Goal: Transaction & Acquisition: Purchase product/service

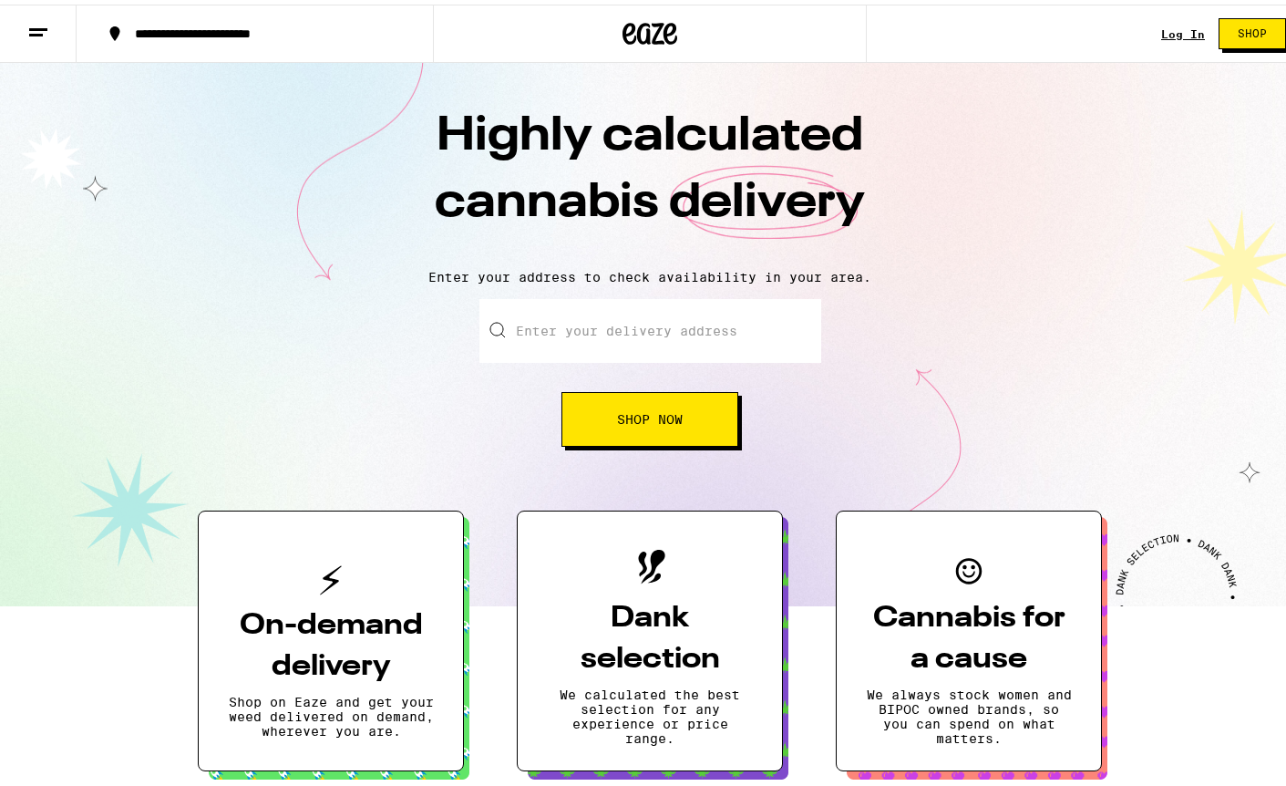
click at [1161, 32] on link "Log In" at bounding box center [1183, 30] width 44 height 12
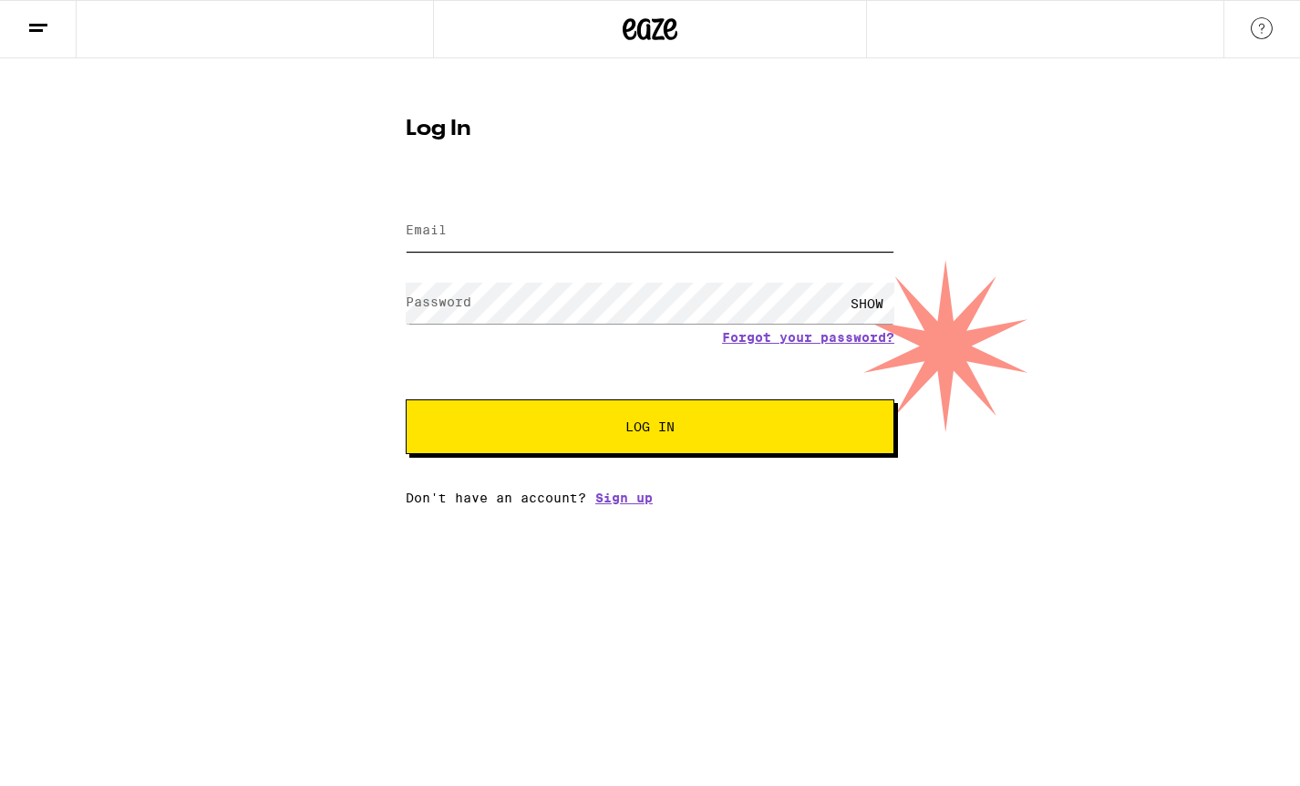
click at [581, 221] on input "Email" at bounding box center [650, 231] width 488 height 41
type input "[EMAIL_ADDRESS][DOMAIN_NAME]"
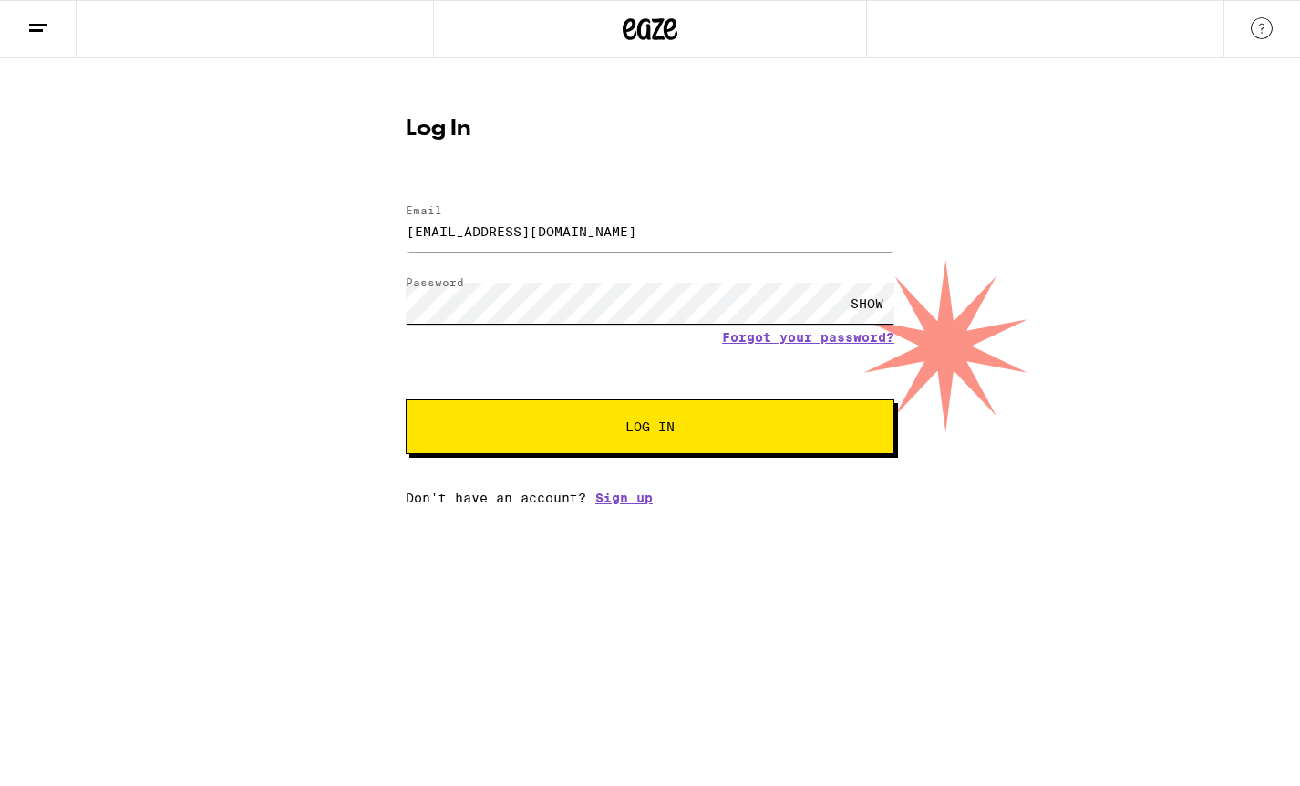
click at [406, 399] on button "Log In" at bounding box center [650, 426] width 488 height 55
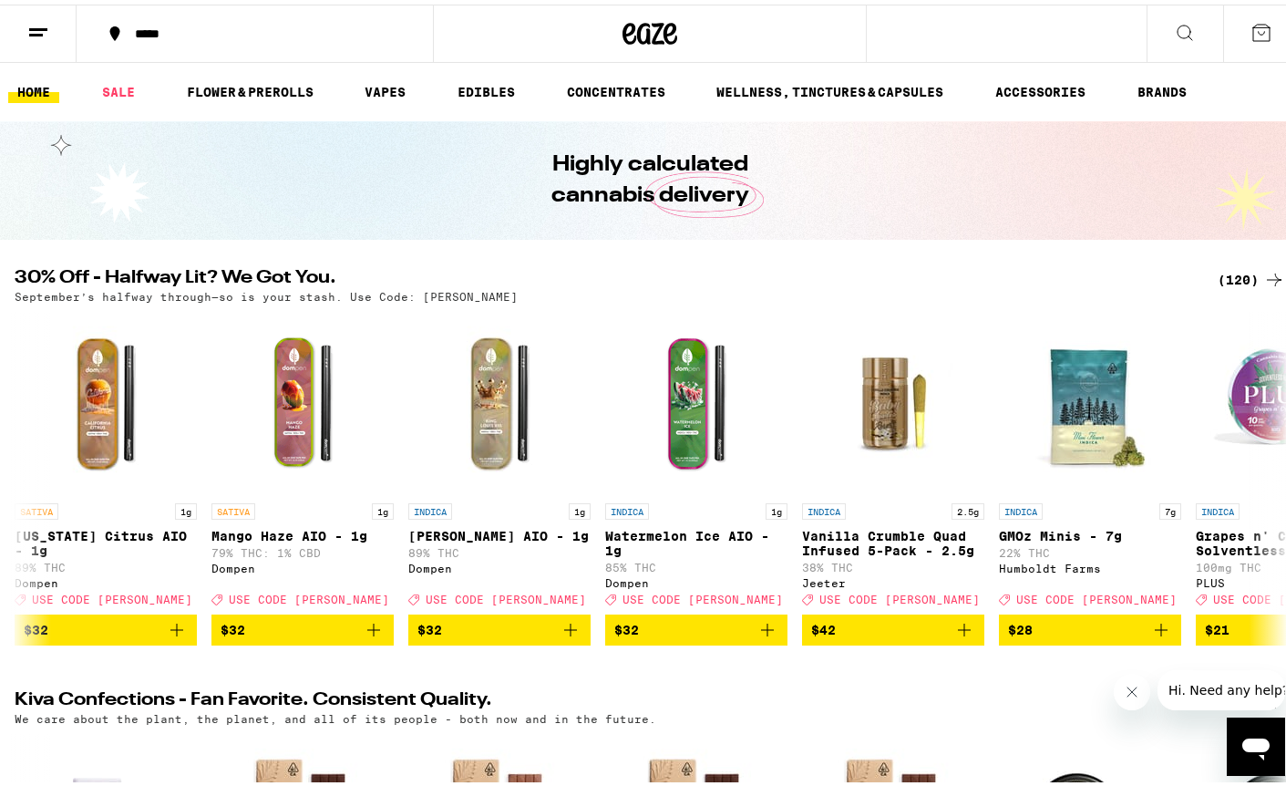
click at [50, 24] on button at bounding box center [38, 29] width 77 height 57
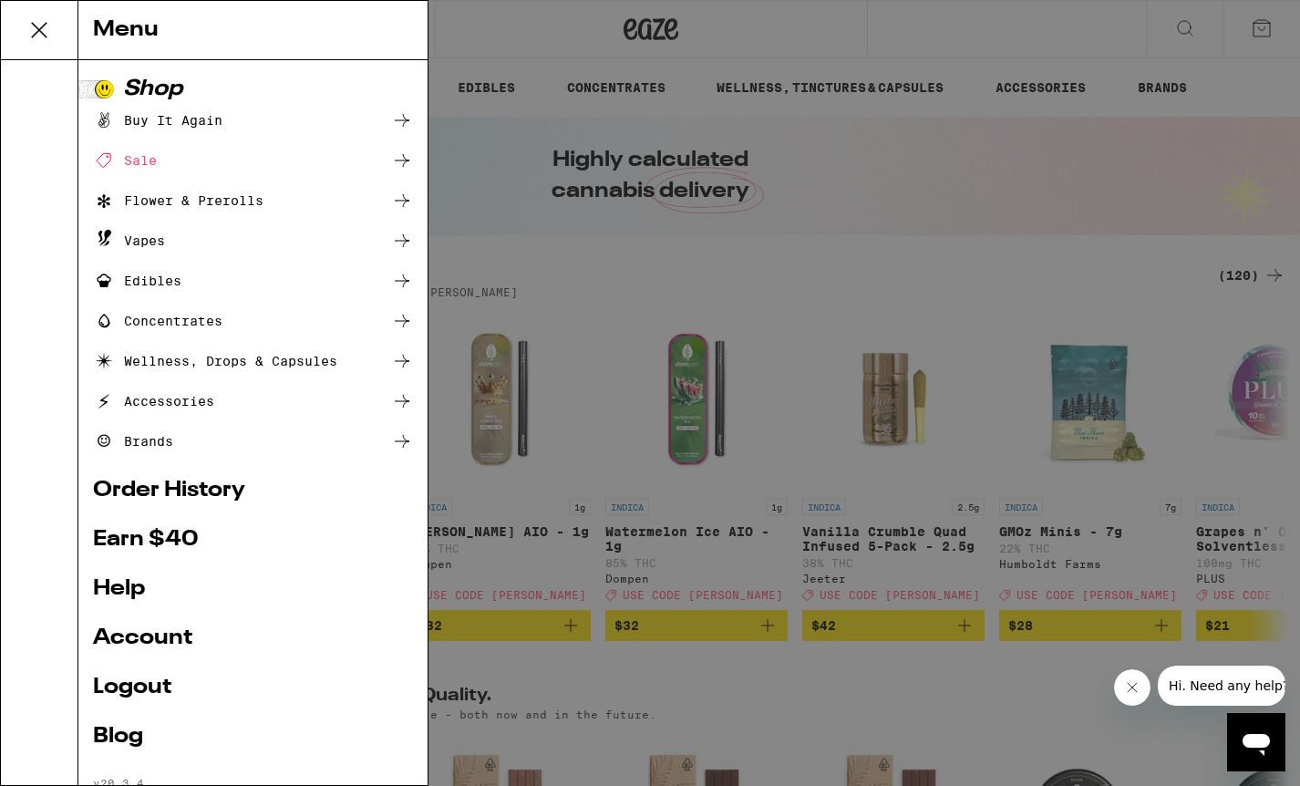
click at [49, 24] on icon at bounding box center [39, 30] width 36 height 36
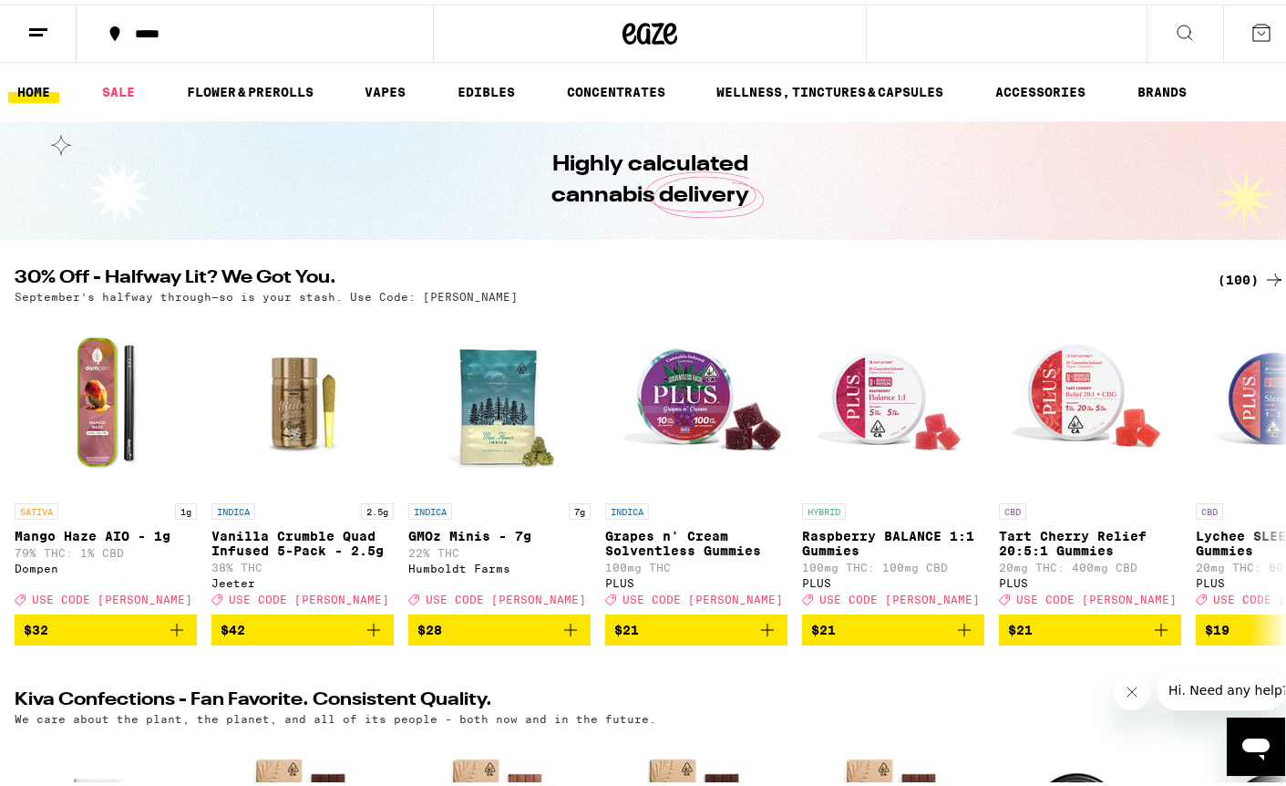
click at [1218, 278] on div "(100)" at bounding box center [1251, 275] width 67 height 22
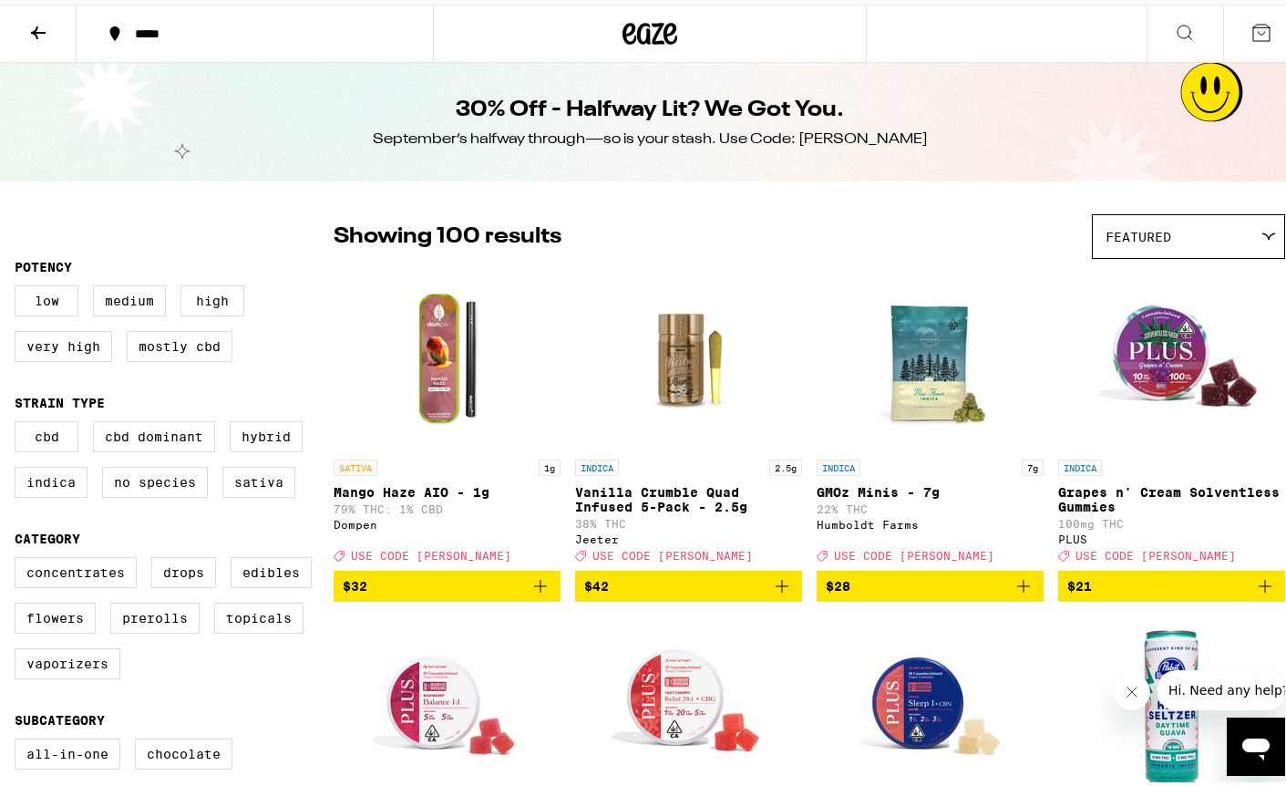
click at [1134, 242] on div "Featured" at bounding box center [1188, 232] width 191 height 43
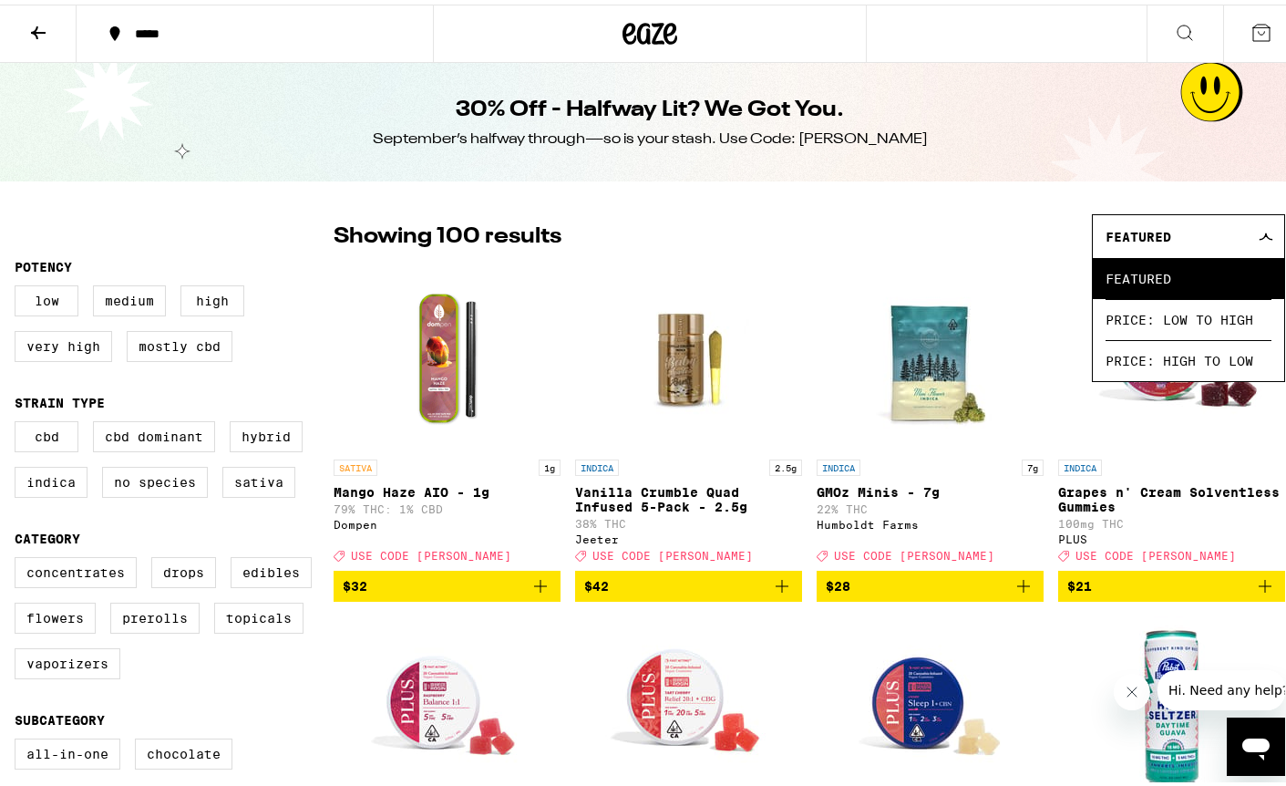
click at [1133, 241] on div "Featured" at bounding box center [1188, 232] width 191 height 43
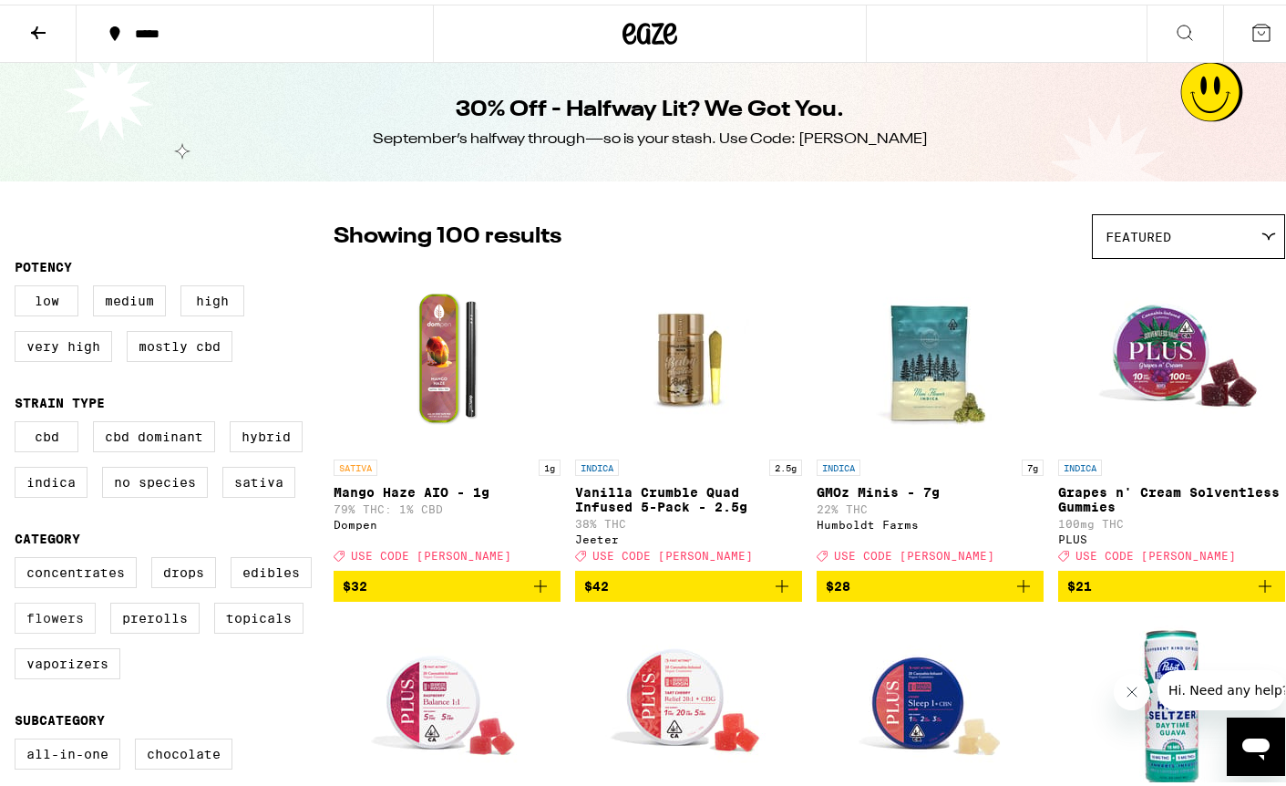
click at [63, 629] on label "Flowers" at bounding box center [55, 613] width 81 height 31
click at [19, 556] on input "Flowers" at bounding box center [18, 555] width 1 height 1
checkbox input "true"
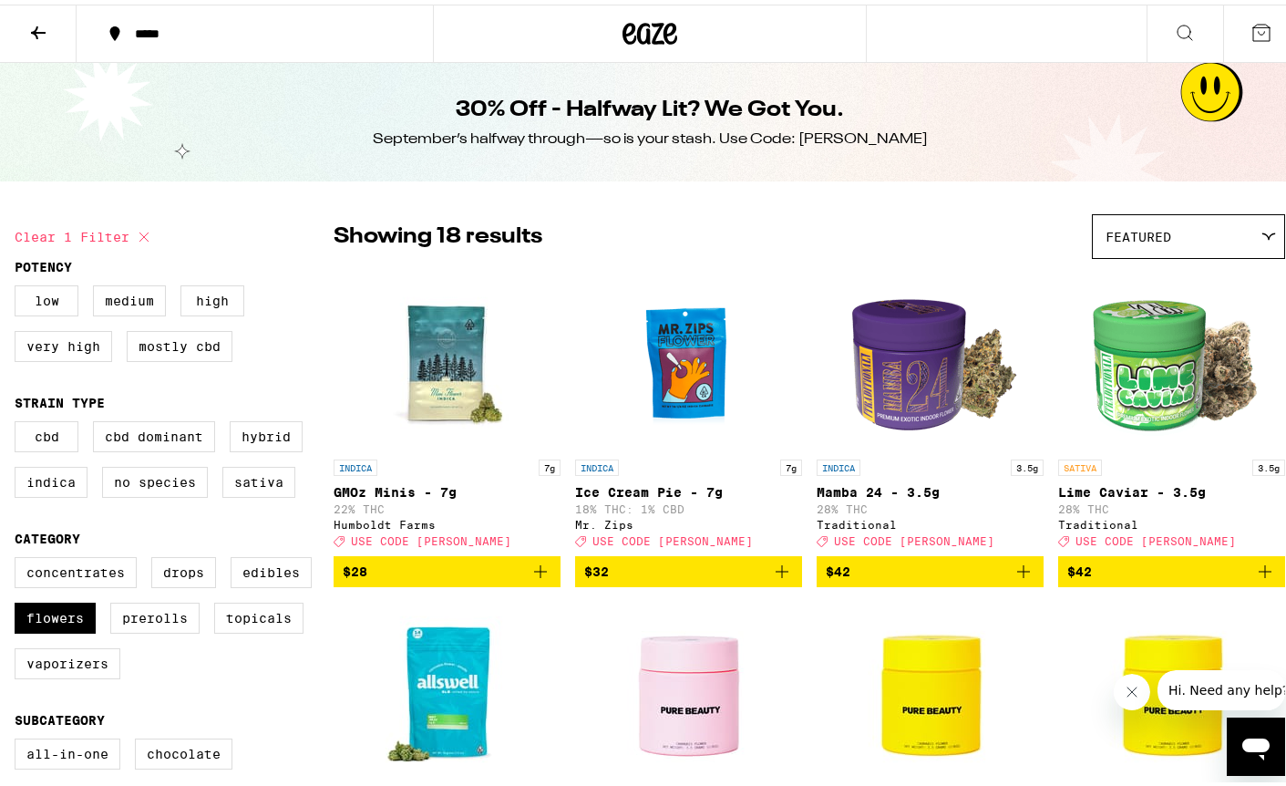
click at [1150, 228] on span "Featured" at bounding box center [1138, 232] width 66 height 15
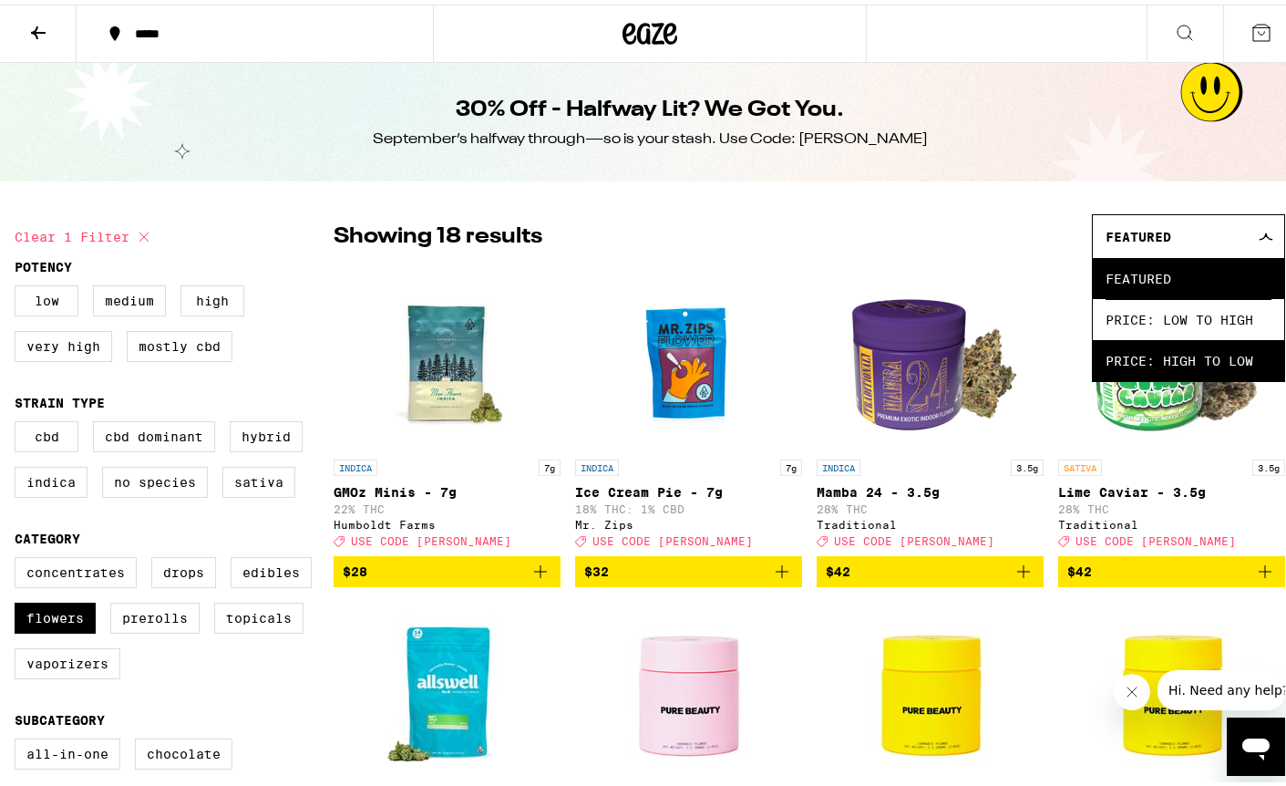
click at [1152, 346] on span "Price: High to Low" at bounding box center [1188, 355] width 166 height 41
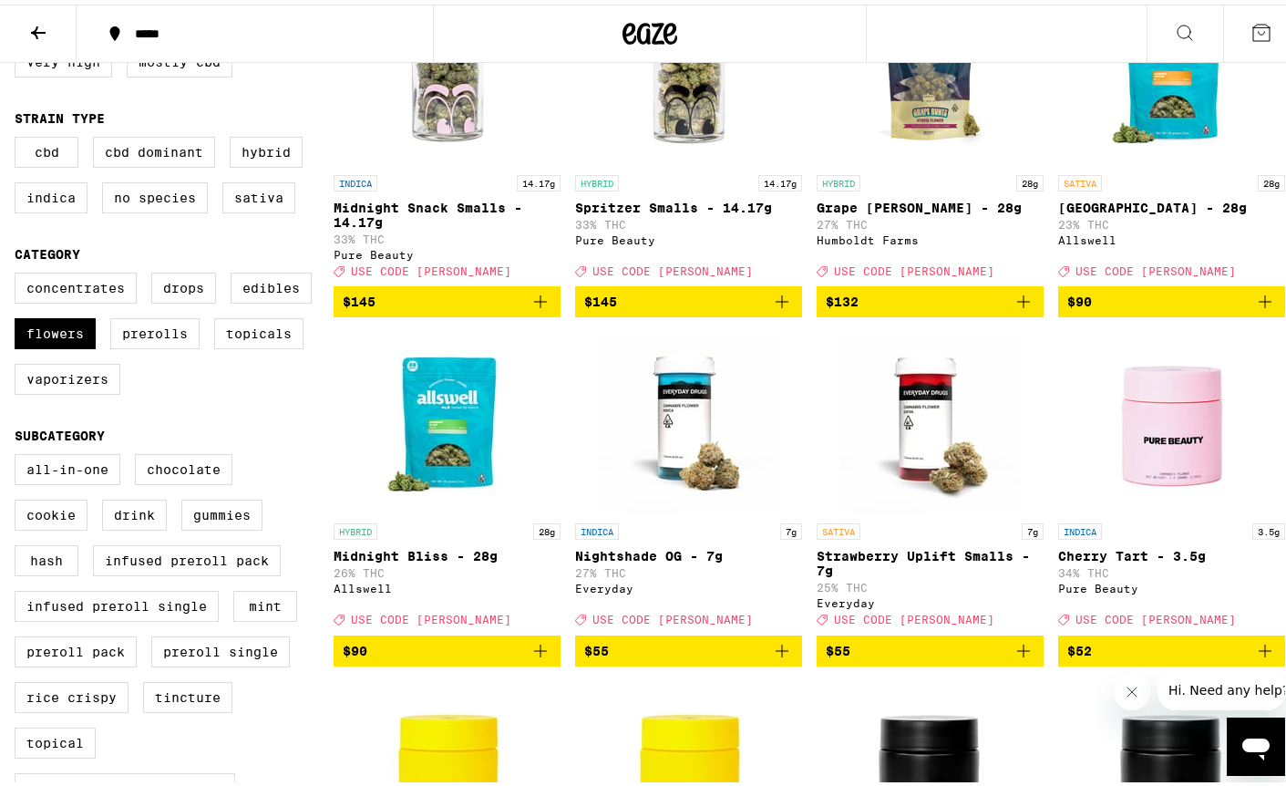
scroll to position [189, 0]
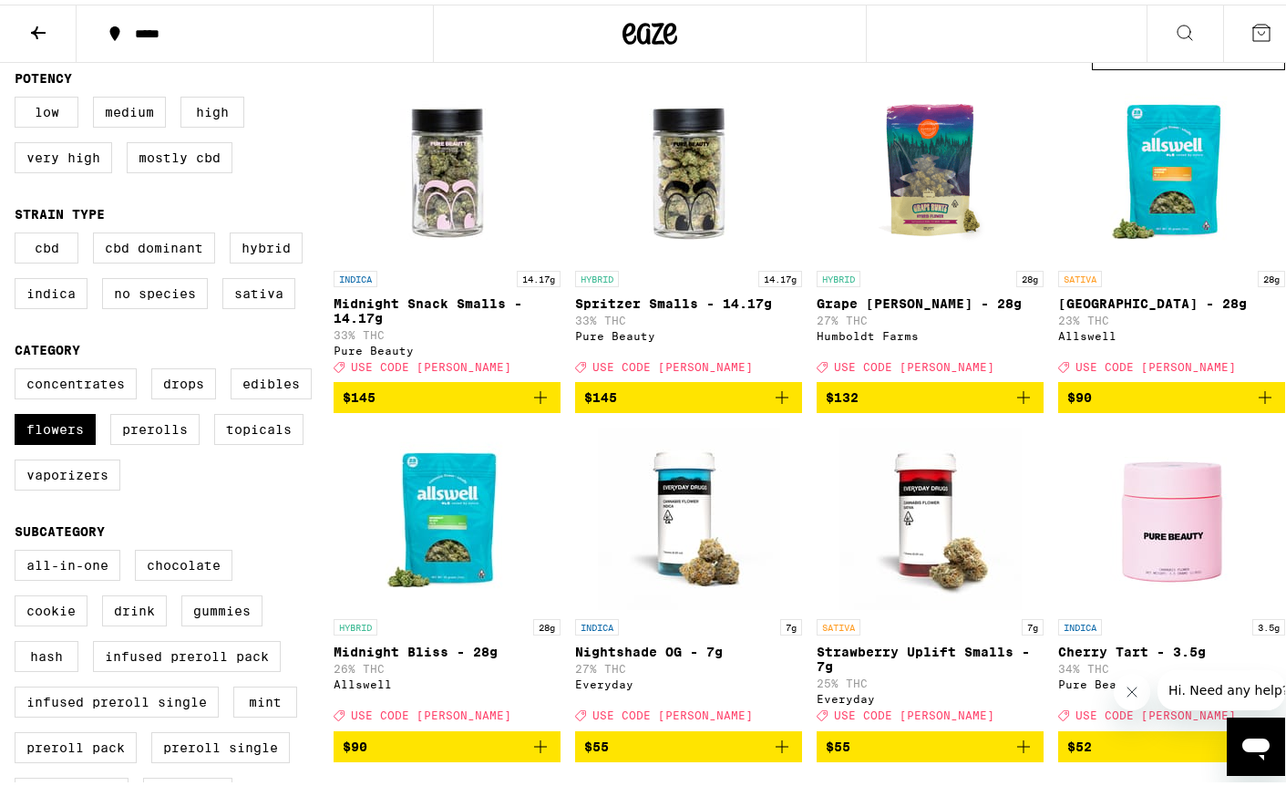
click at [537, 399] on icon "Add to bag" at bounding box center [540, 392] width 13 height 13
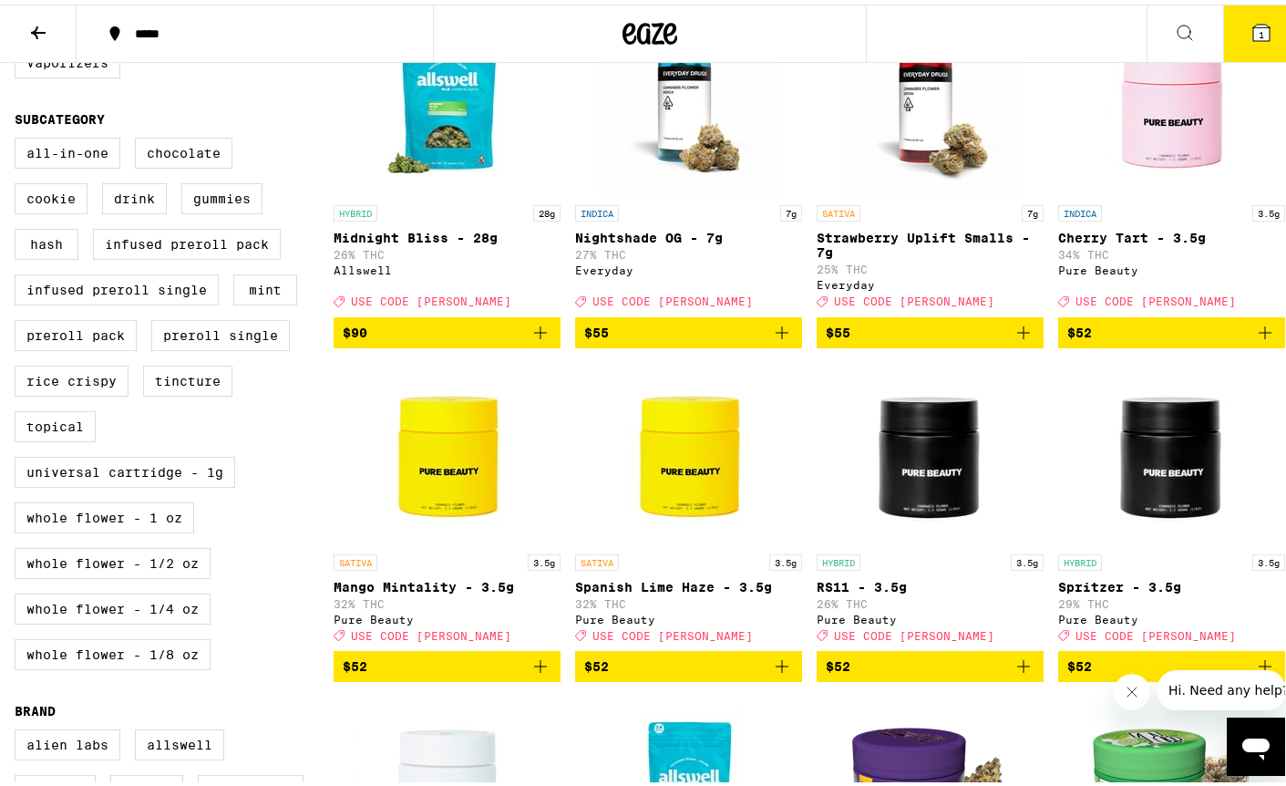
scroll to position [644, 0]
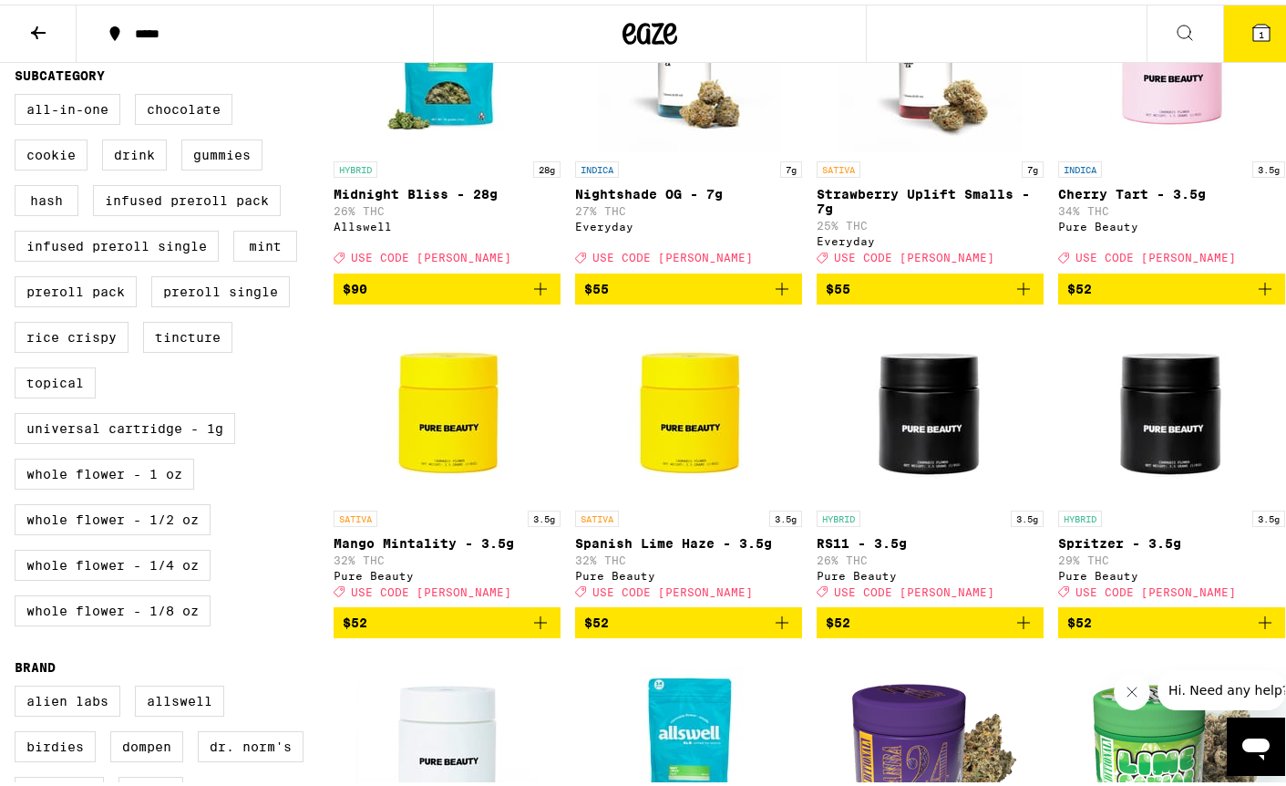
click at [1025, 300] on button "$55" at bounding box center [930, 284] width 227 height 31
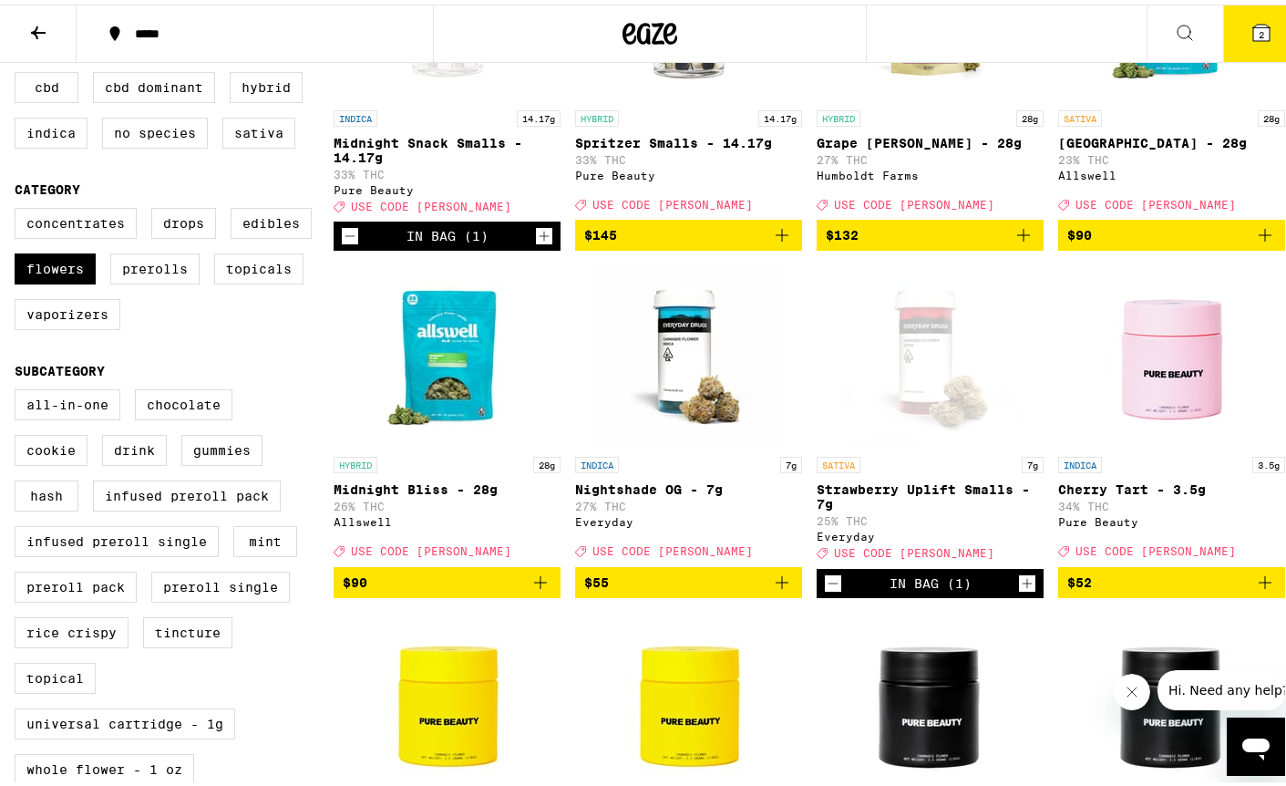
scroll to position [36, 0]
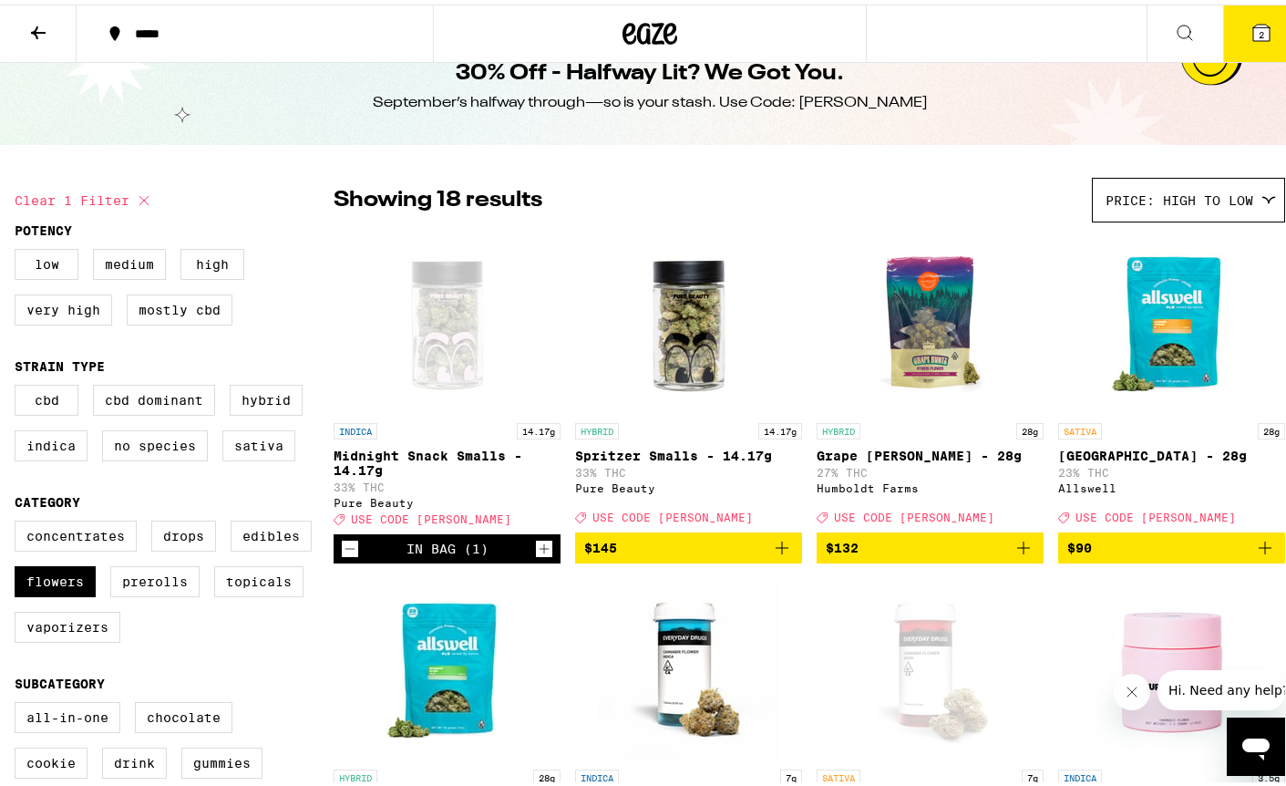
click at [1264, 22] on button "2" at bounding box center [1261, 29] width 77 height 57
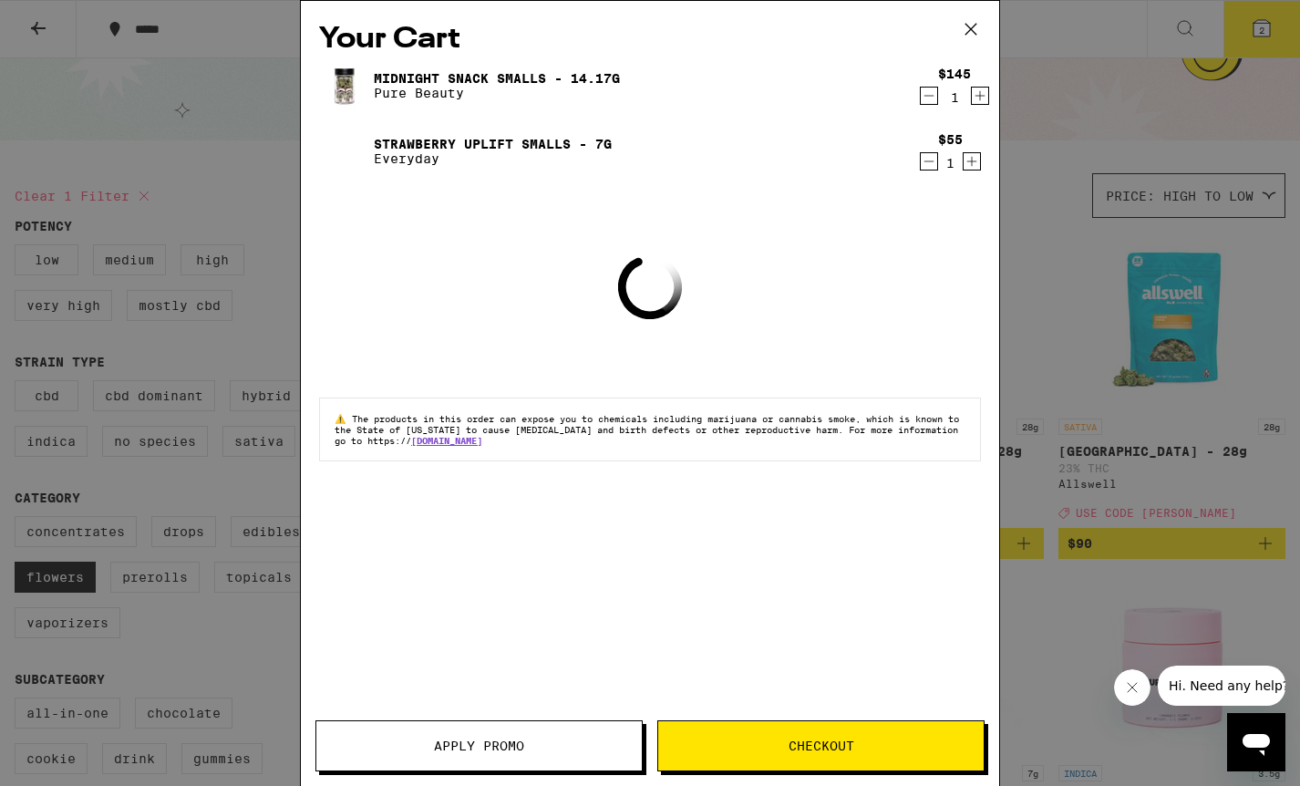
click at [596, 750] on span "Apply Promo" at bounding box center [478, 745] width 325 height 13
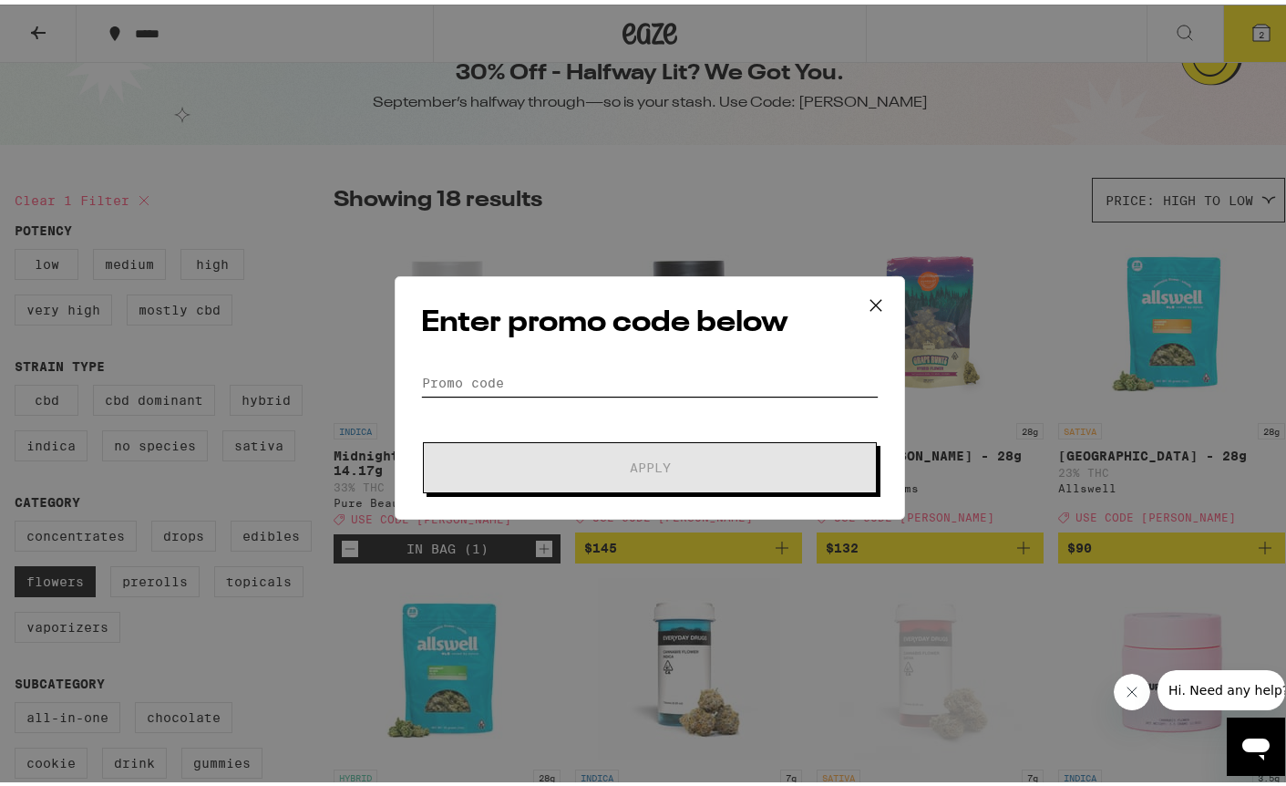
click at [625, 374] on input "Promo Code" at bounding box center [649, 378] width 457 height 27
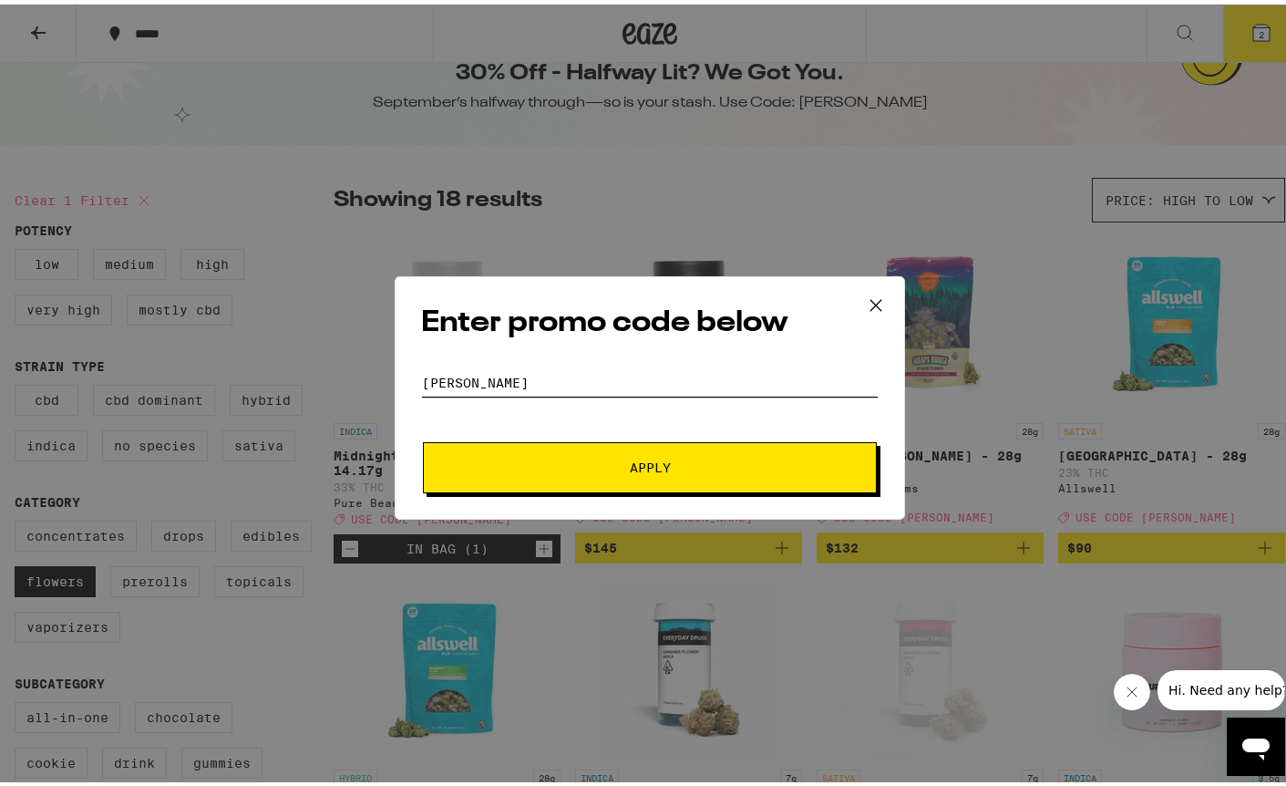
type input "[PERSON_NAME]"
click at [423, 437] on button "Apply" at bounding box center [650, 462] width 454 height 51
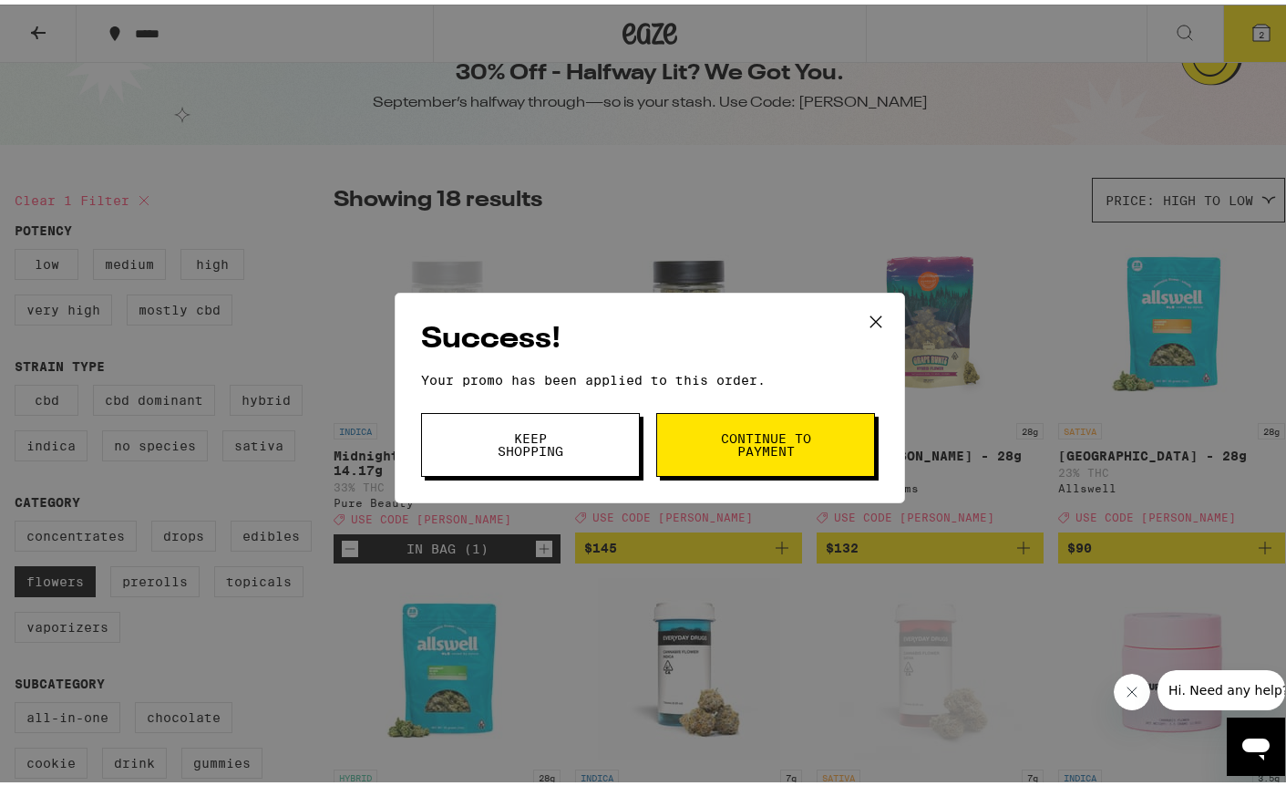
click at [719, 442] on span "Continue to payment" at bounding box center [765, 440] width 93 height 26
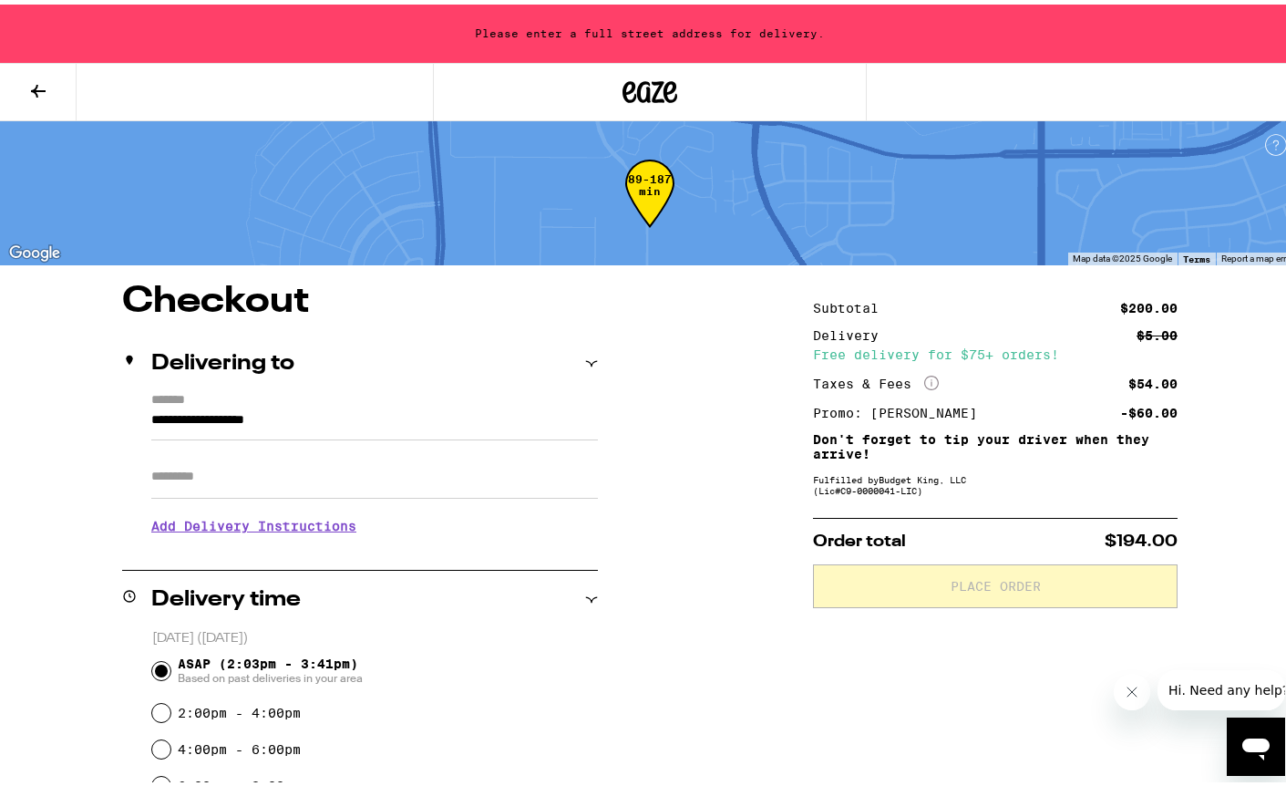
drag, startPoint x: 372, startPoint y: 420, endPoint x: 22, endPoint y: 414, distance: 350.0
click at [22, 414] on div "**********" at bounding box center [650, 779] width 1300 height 1000
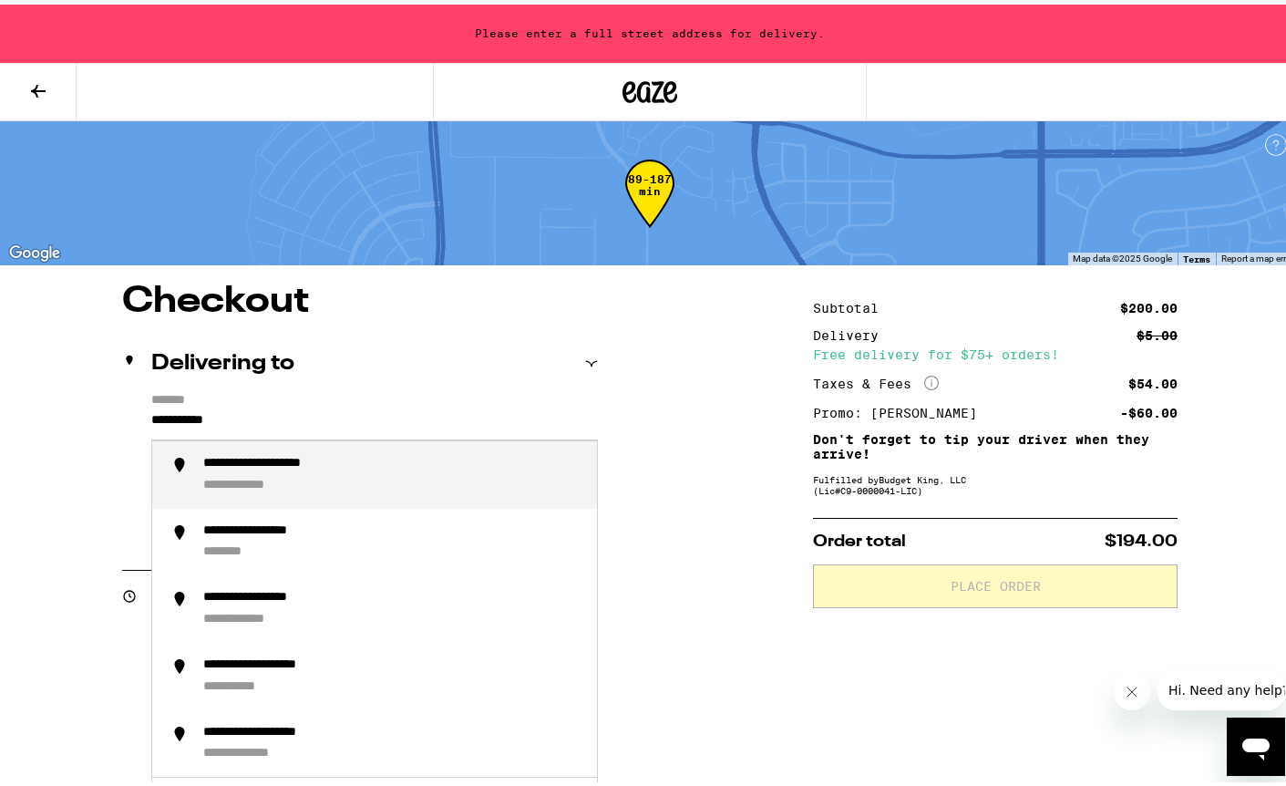
click at [427, 459] on div "**********" at bounding box center [392, 470] width 379 height 38
type input "**********"
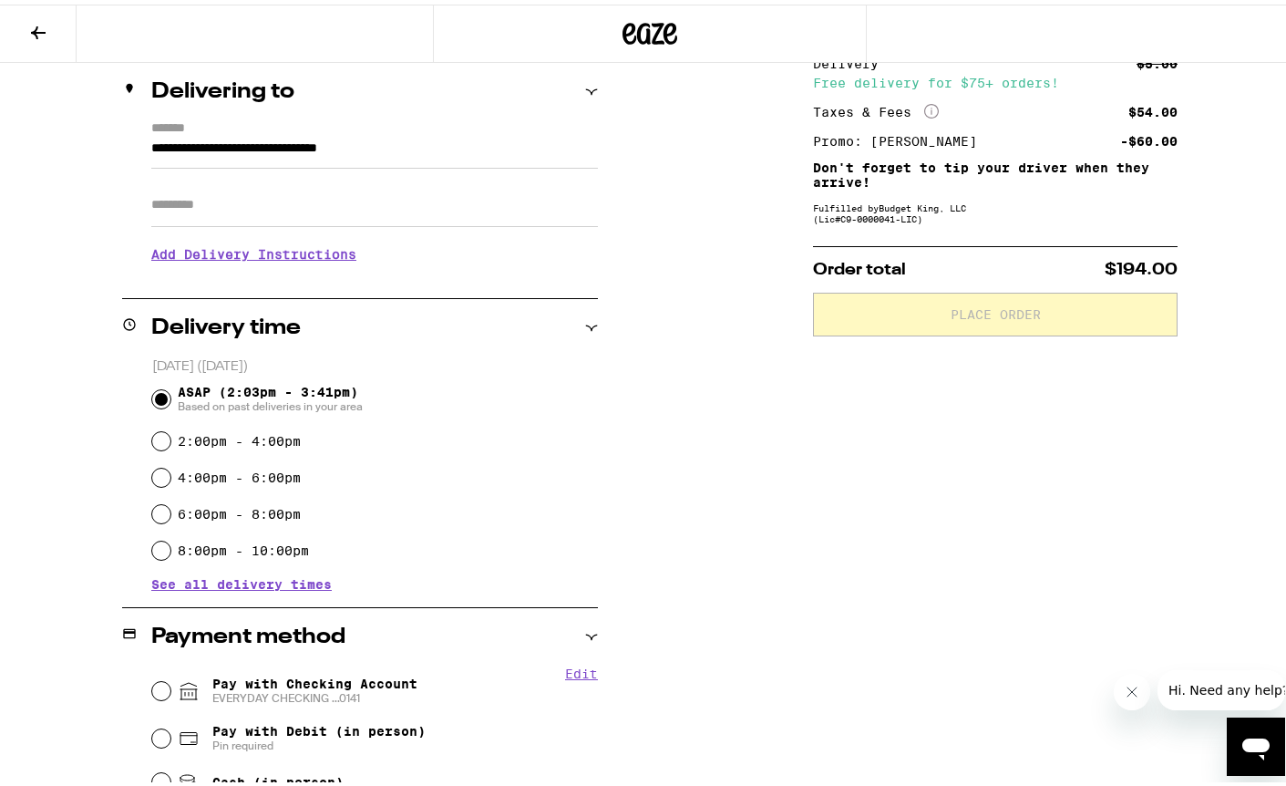
scroll to position [303, 0]
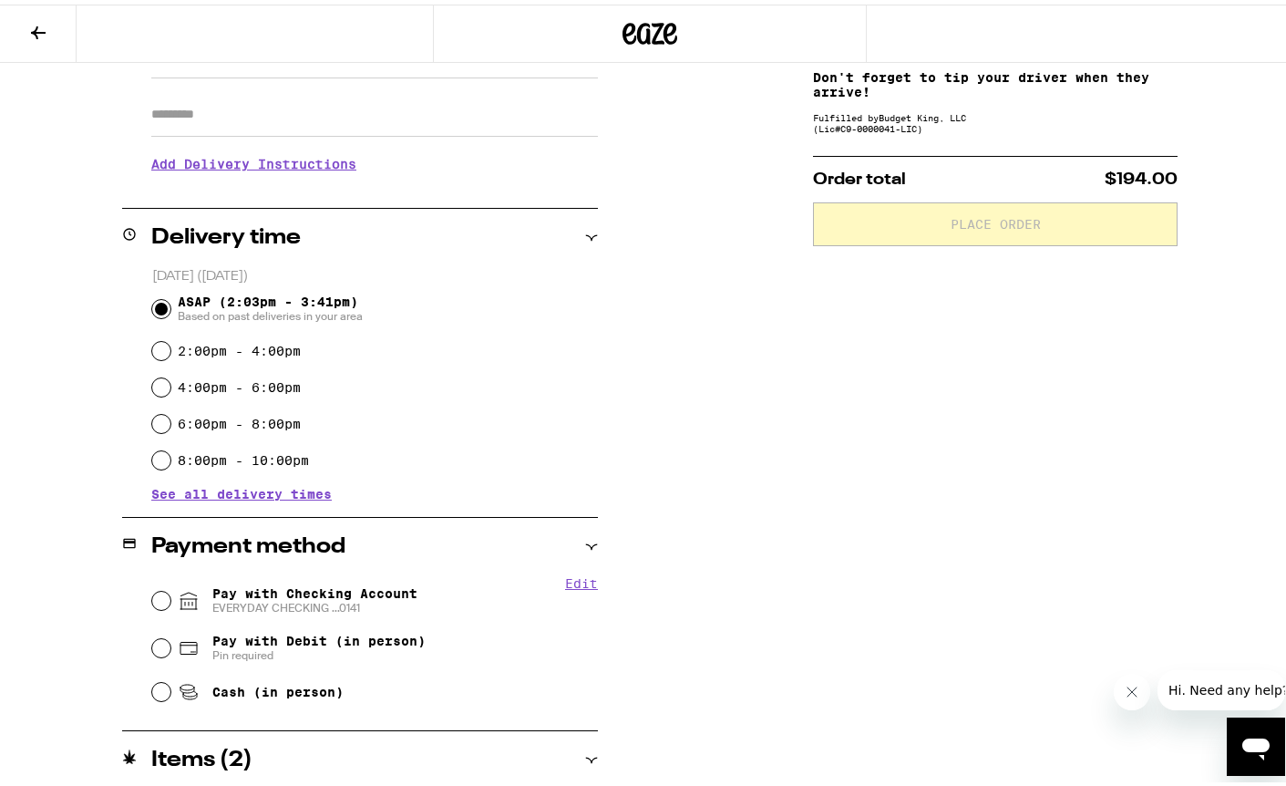
click at [341, 593] on span "Pay with Checking Account EVERYDAY CHECKING ...0141" at bounding box center [314, 595] width 205 height 29
click at [170, 593] on input "Pay with Checking Account EVERYDAY CHECKING ...0141" at bounding box center [161, 596] width 18 height 18
radio input "true"
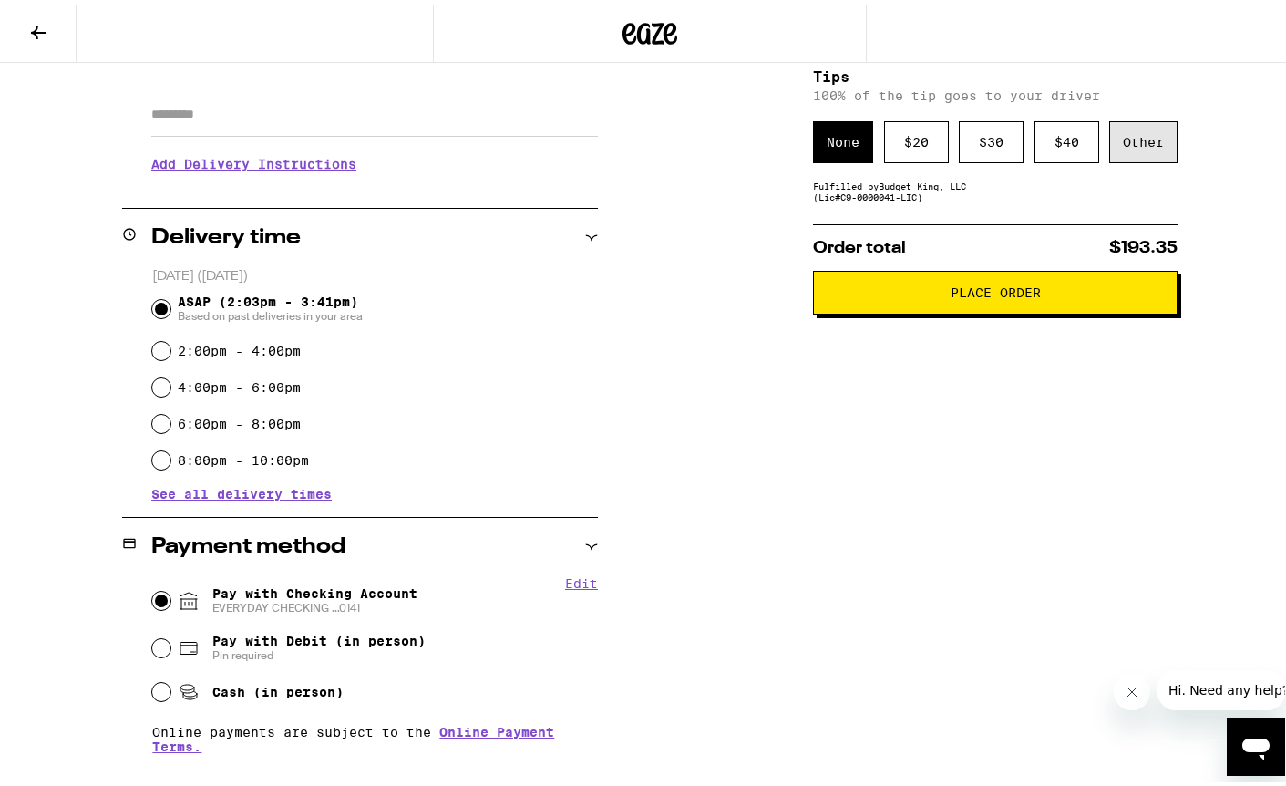
click at [1120, 132] on div "Other" at bounding box center [1143, 138] width 68 height 42
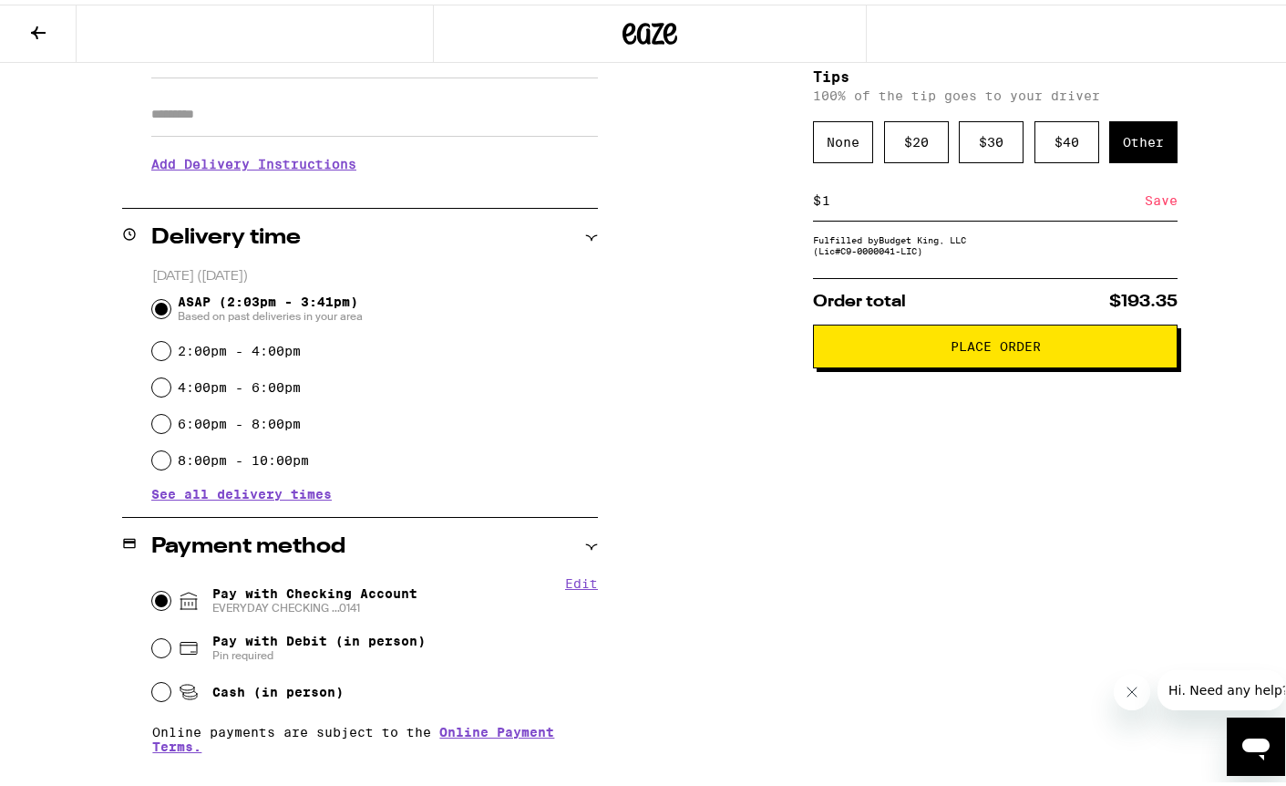
type input "1"
click at [1159, 205] on div "Save" at bounding box center [1161, 196] width 33 height 40
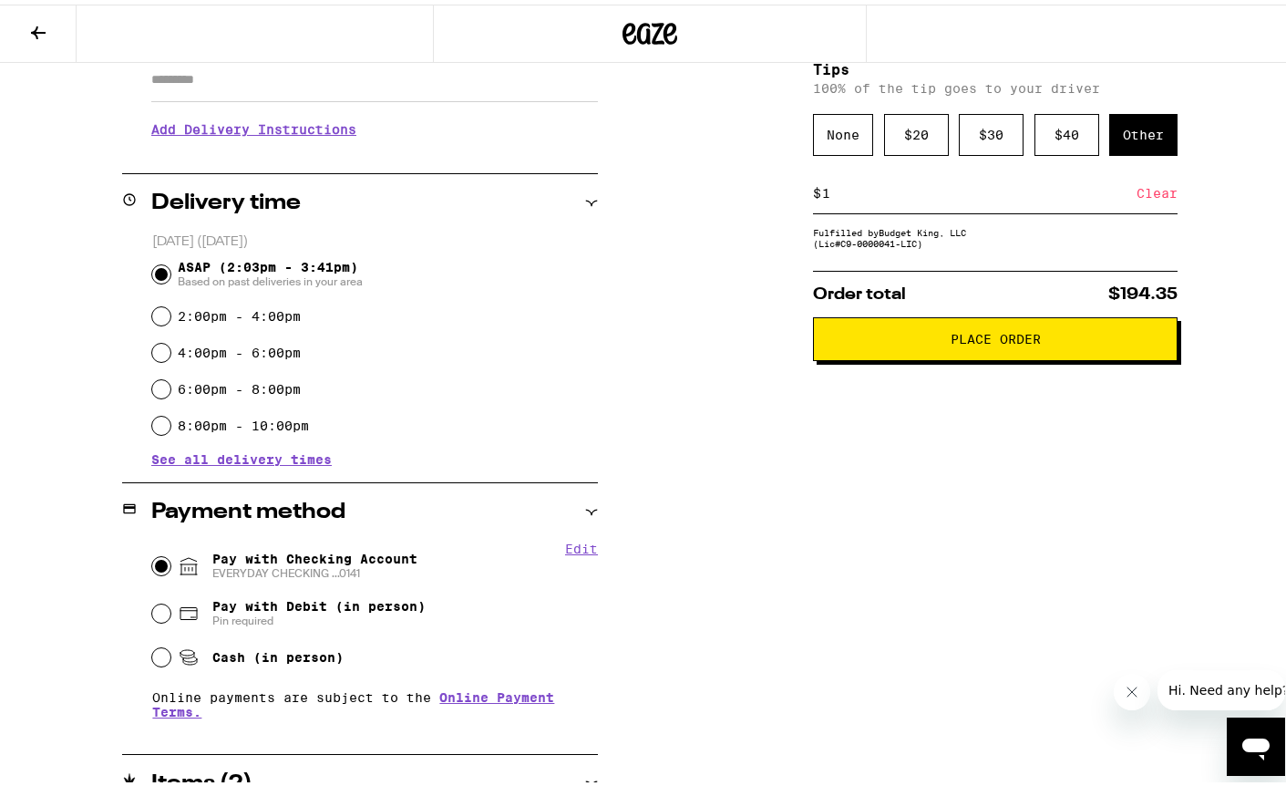
scroll to position [493, 0]
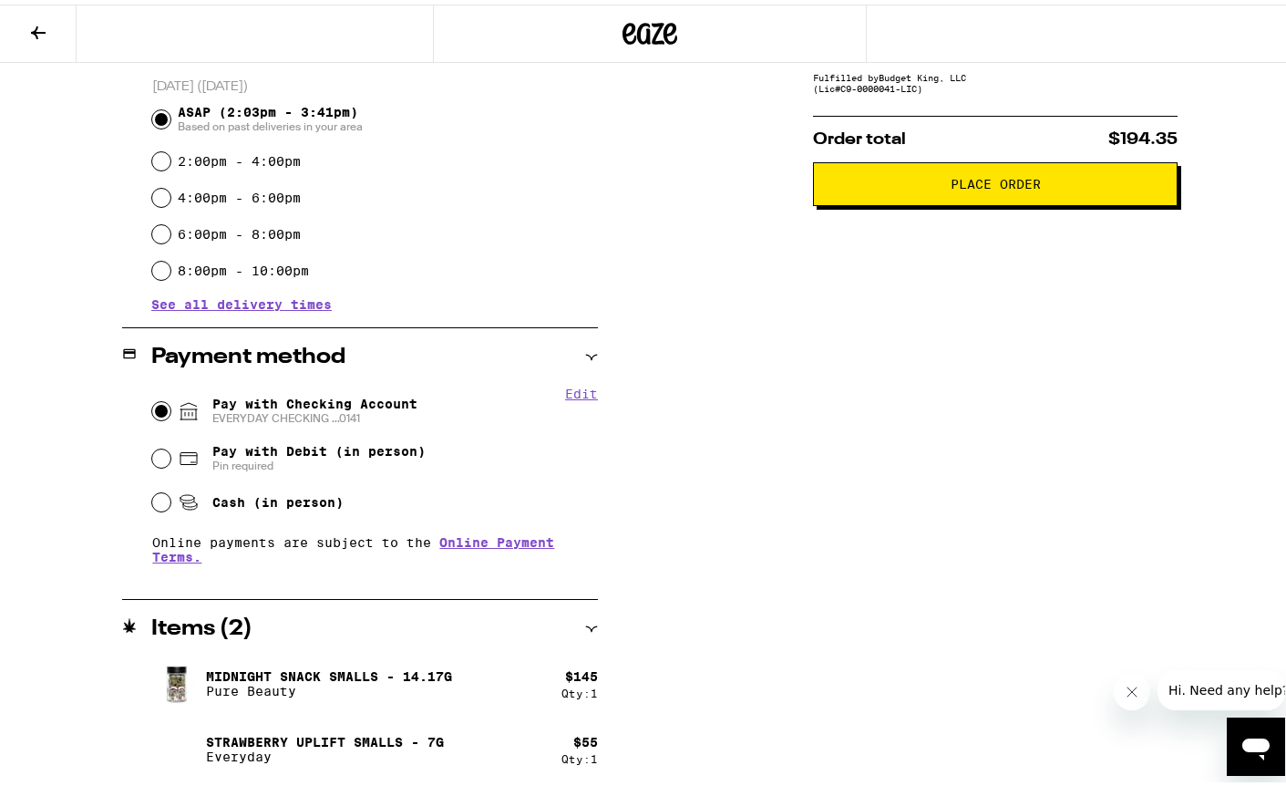
click at [976, 186] on span "Place Order" at bounding box center [996, 179] width 90 height 13
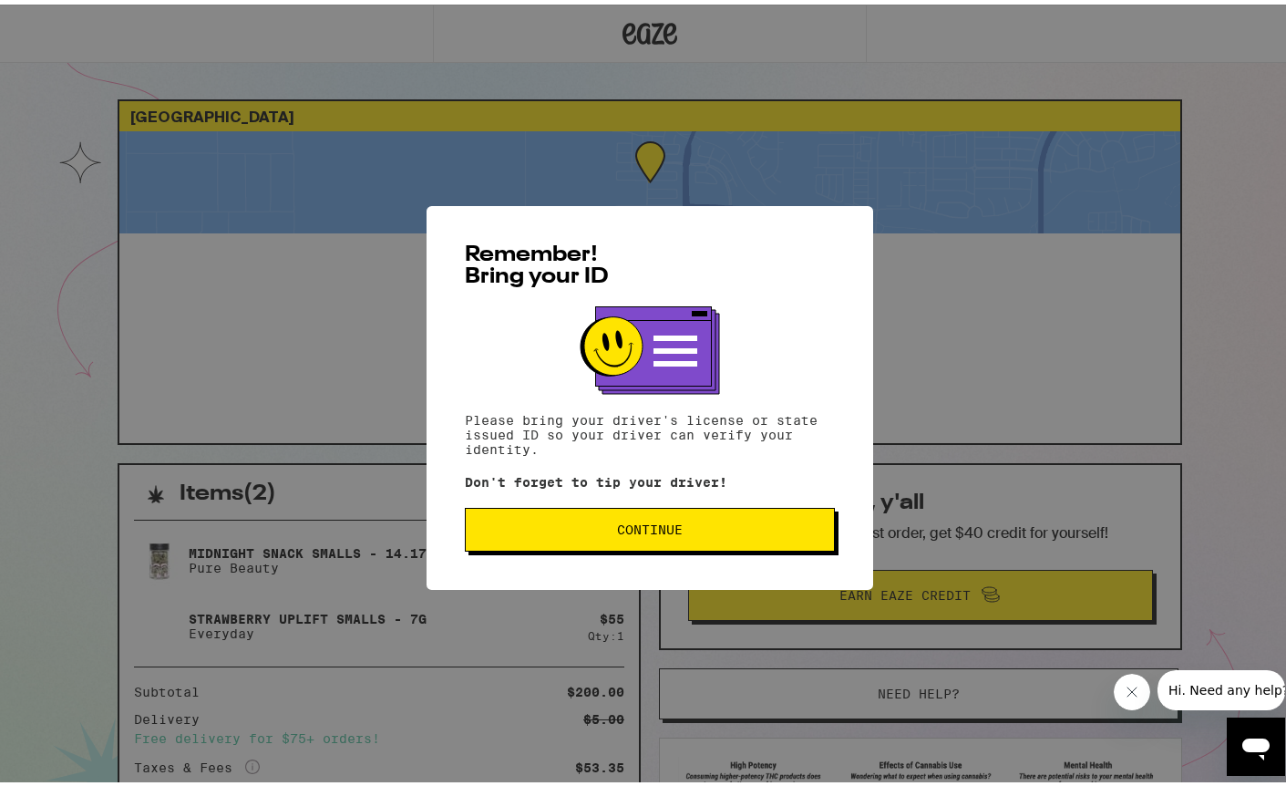
click at [694, 511] on button "Continue" at bounding box center [650, 525] width 370 height 44
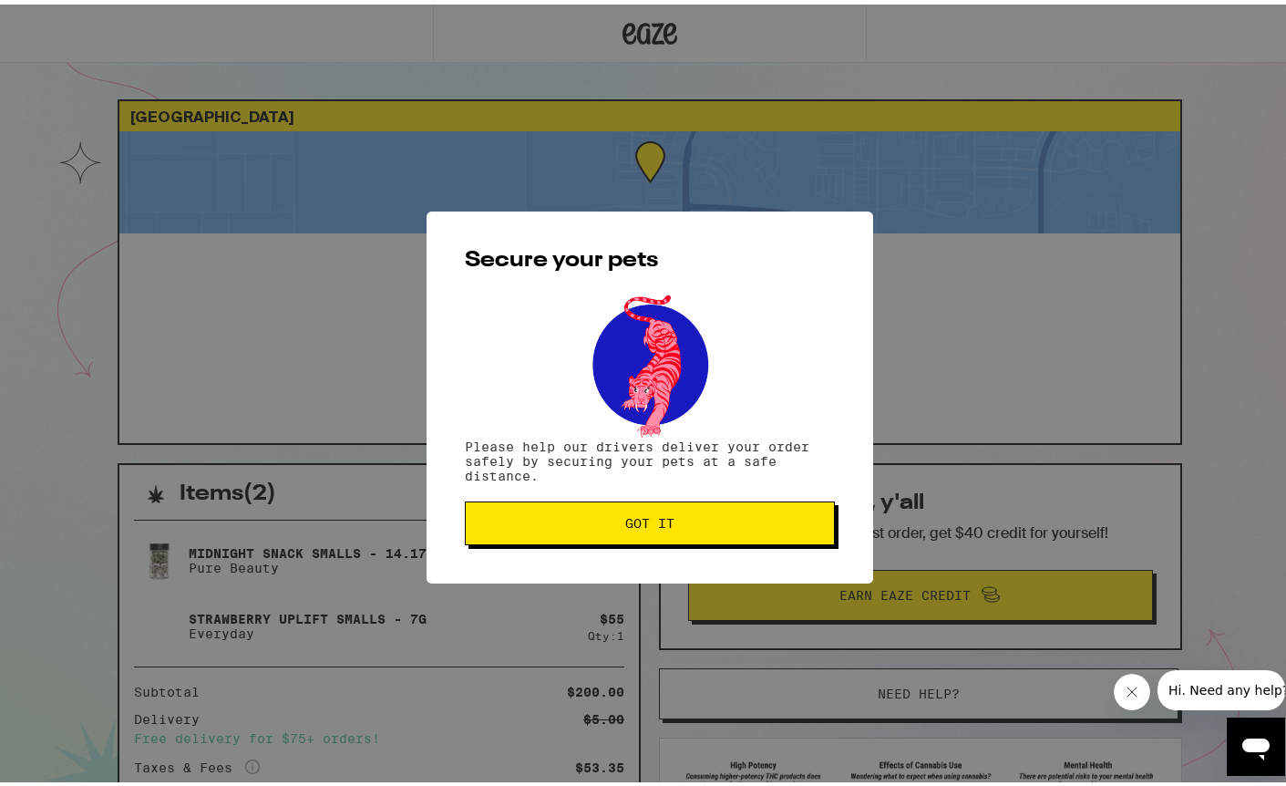
drag, startPoint x: 662, startPoint y: 524, endPoint x: 800, endPoint y: 243, distance: 313.0
click at [664, 523] on span "Got it" at bounding box center [649, 518] width 49 height 13
